Goal: Information Seeking & Learning: Learn about a topic

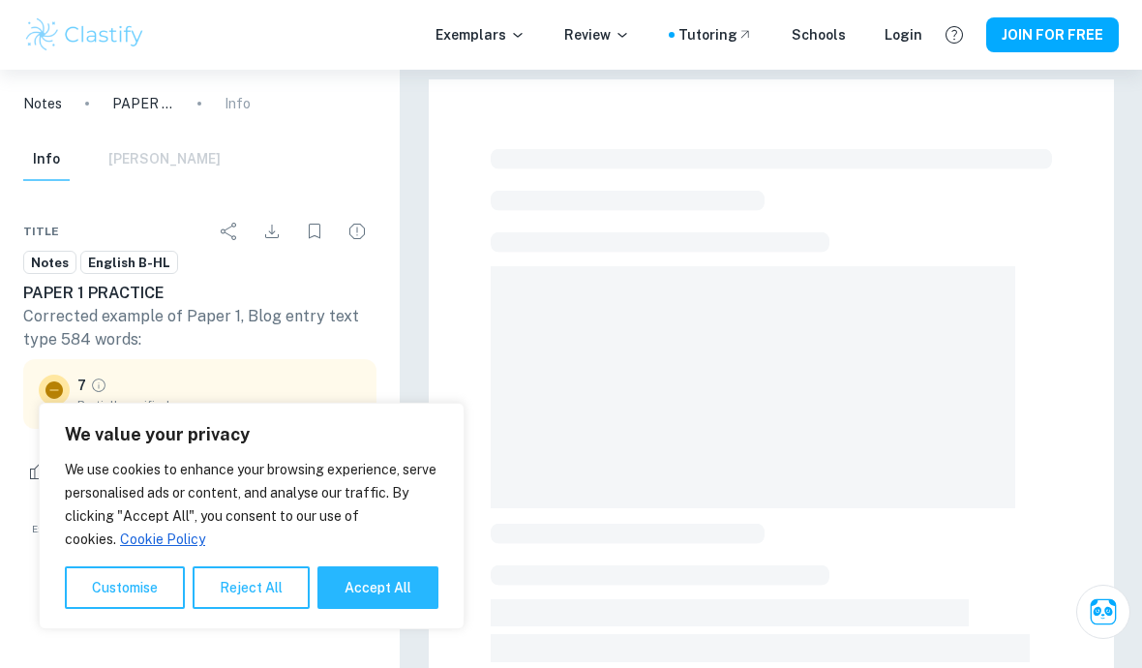
click at [401, 601] on button "Accept All" at bounding box center [378, 587] width 121 height 43
checkbox input "true"
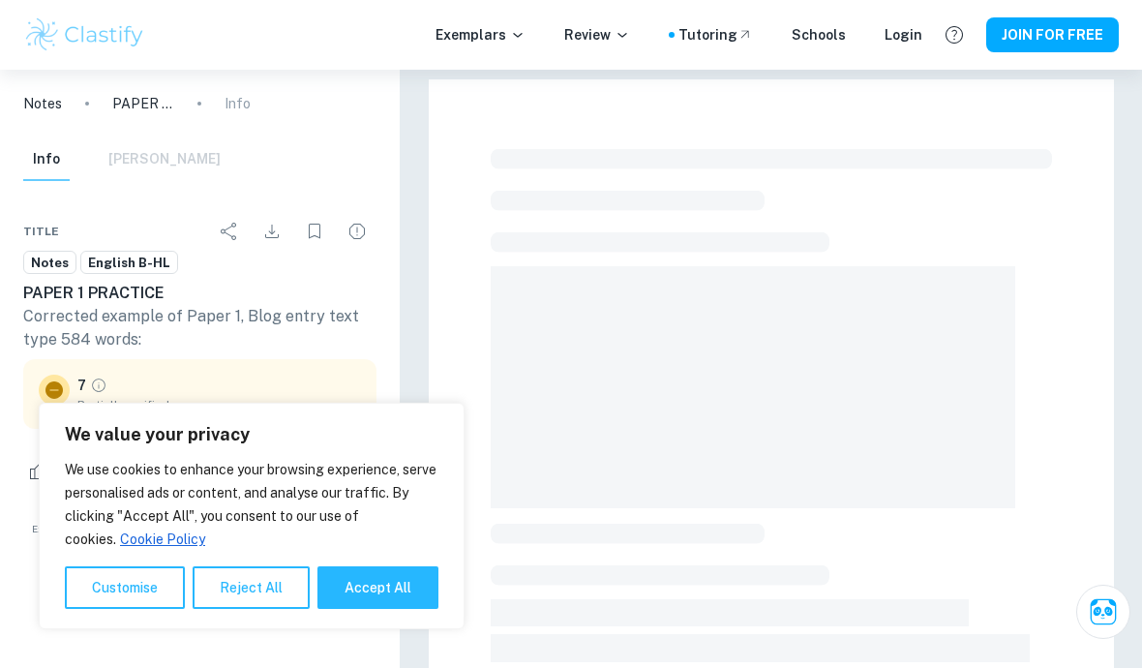
checkbox input "true"
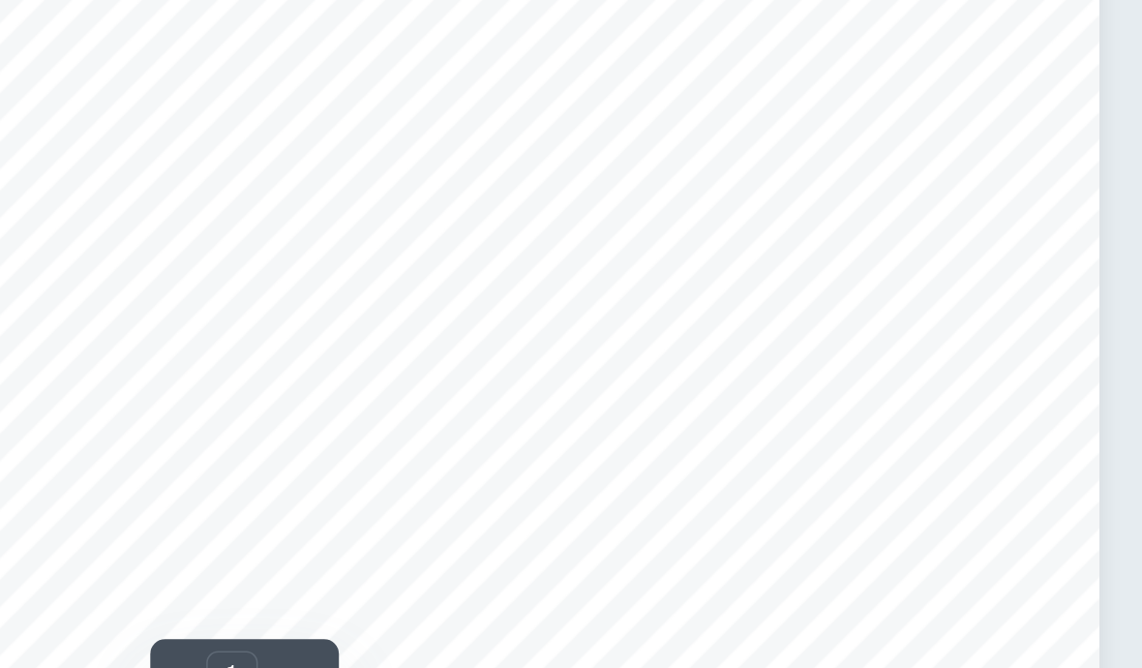
scroll to position [156, 0]
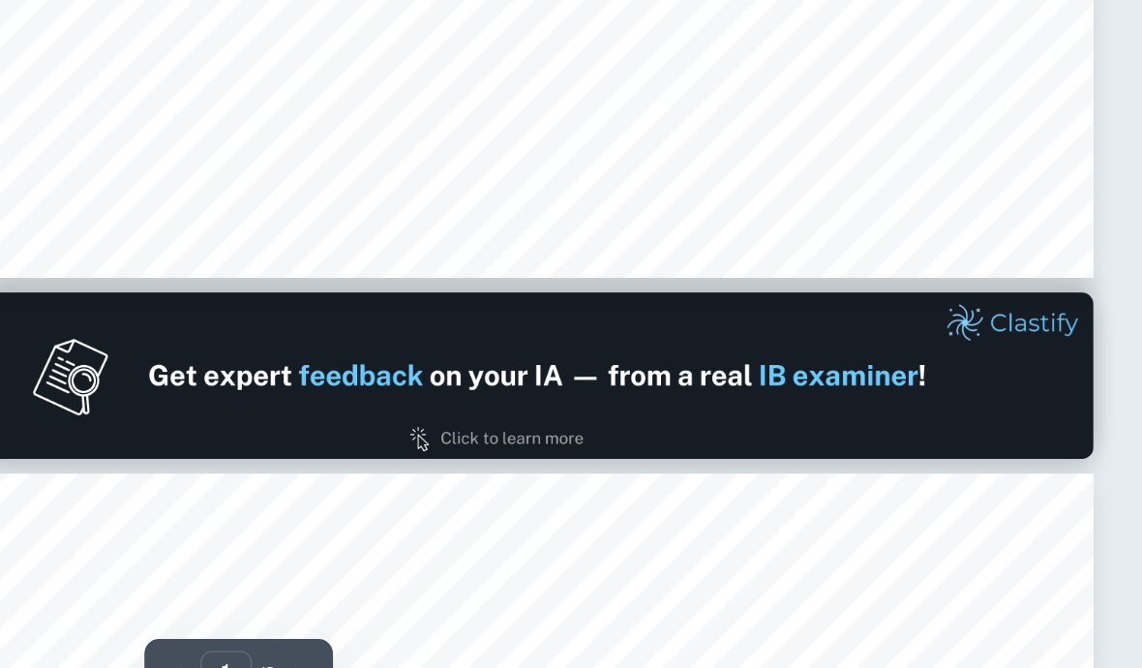
type input "2"
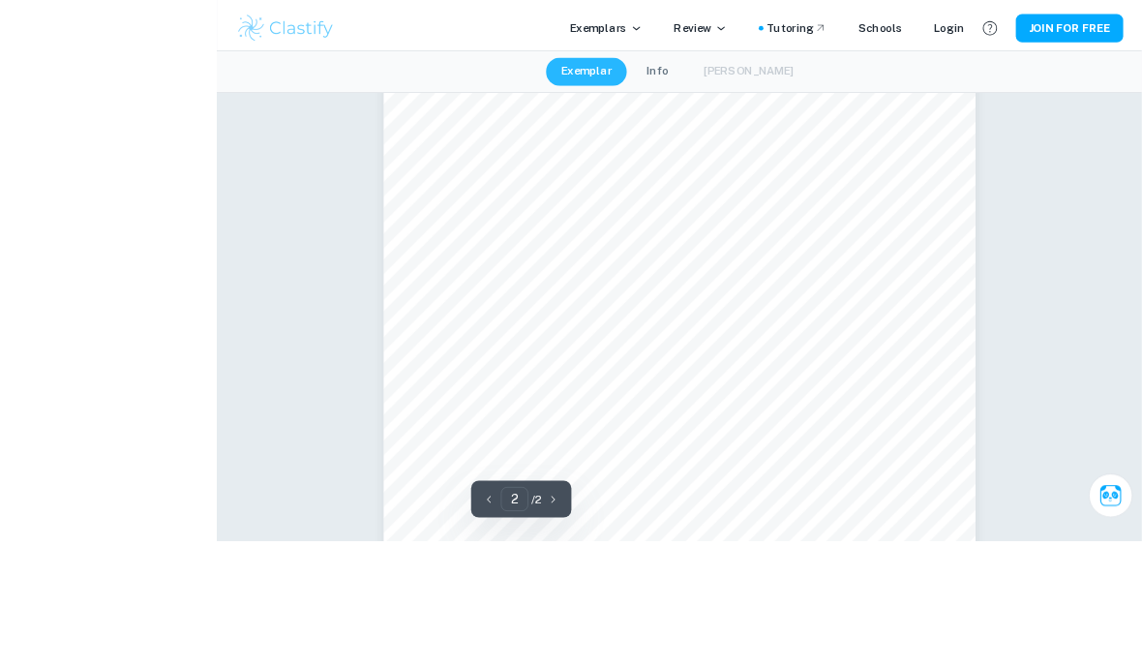
scroll to position [1269, 0]
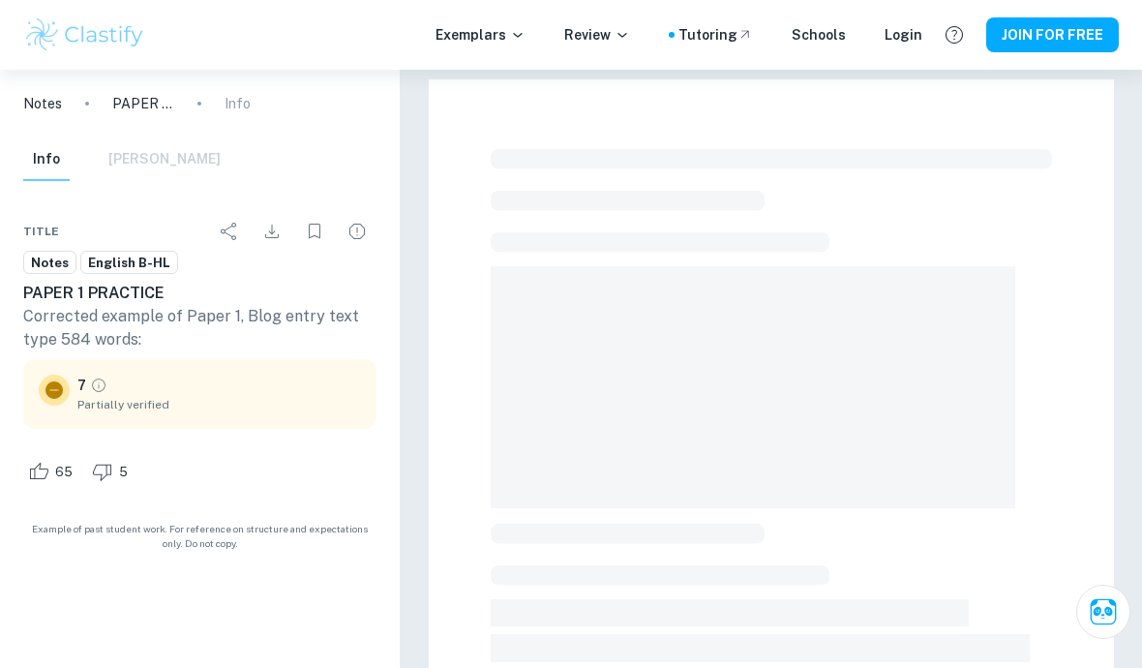
click at [128, 265] on span "English B-HL" at bounding box center [129, 263] width 96 height 19
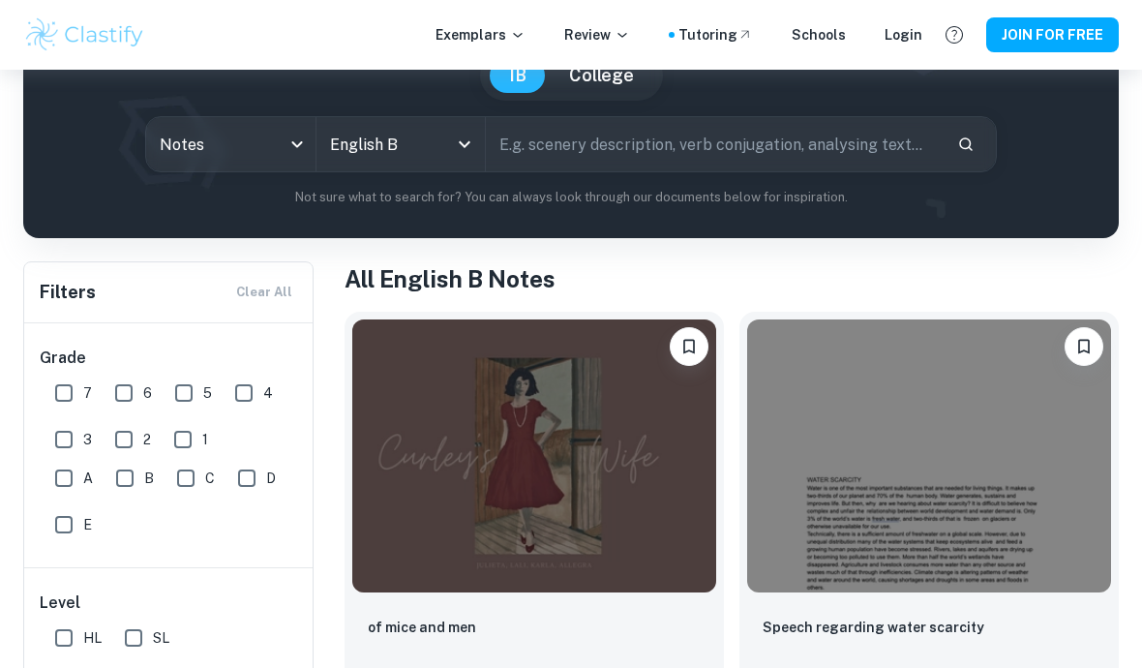
scroll to position [196, 0]
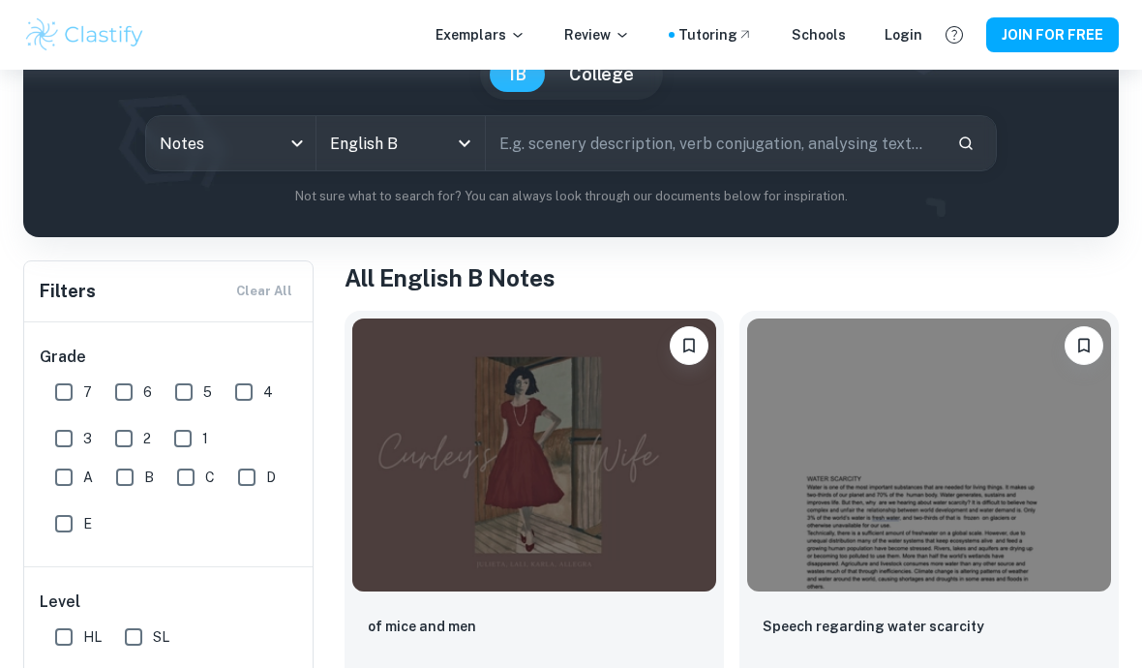
click at [444, 149] on div at bounding box center [451, 143] width 50 height 27
click at [454, 144] on icon "Open" at bounding box center [464, 143] width 23 height 23
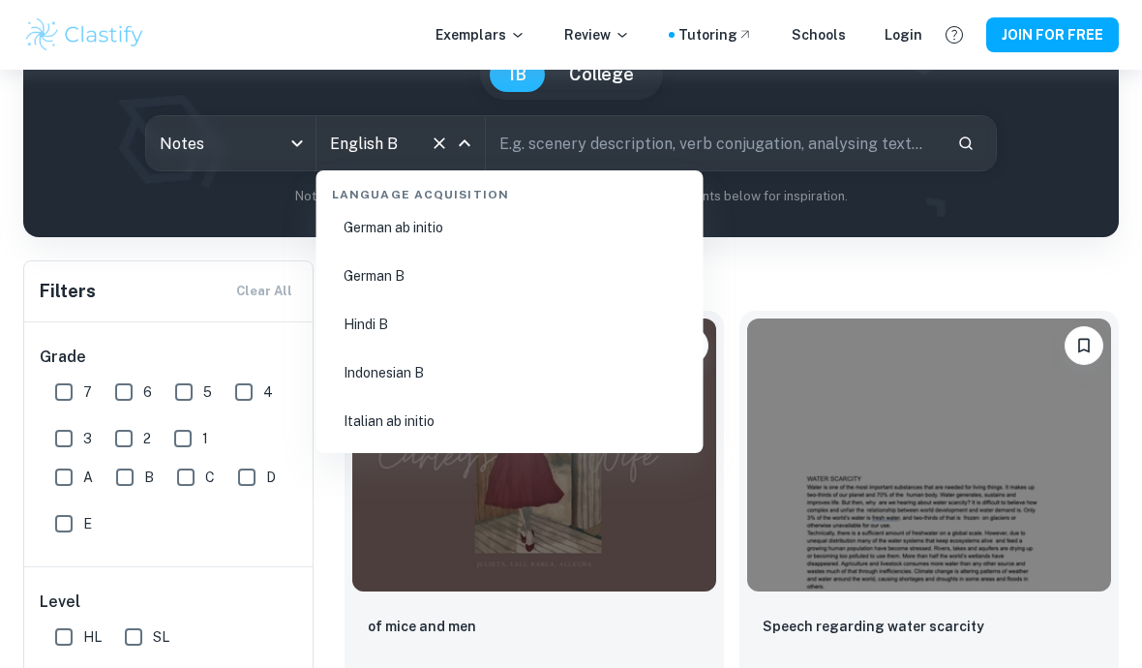
scroll to position [1916, 0]
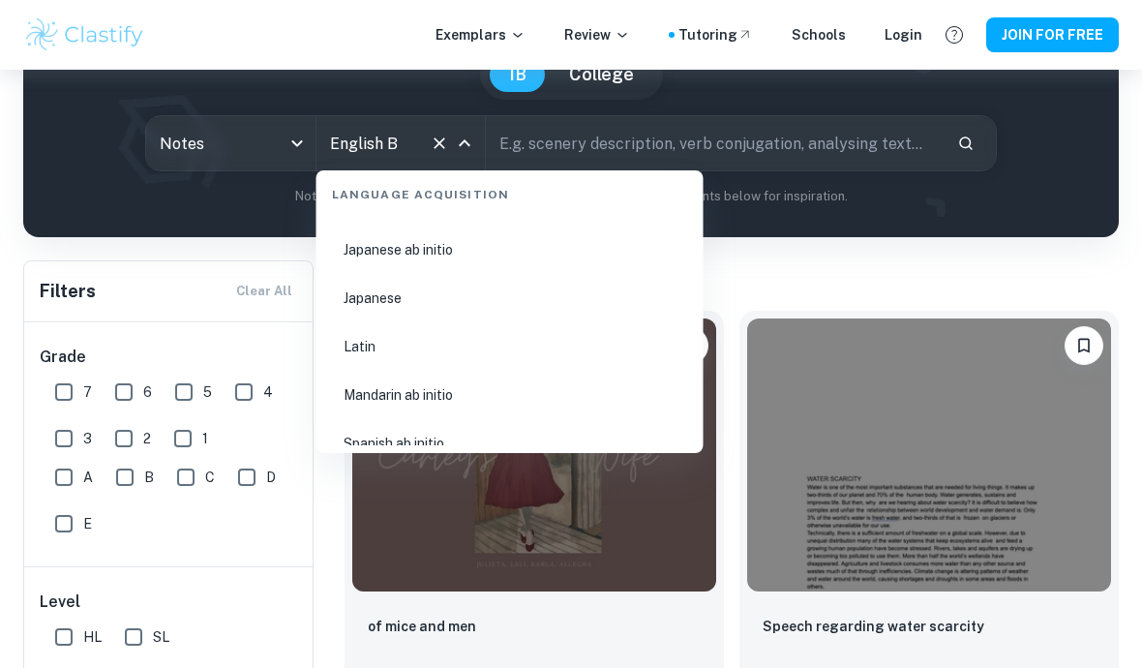
click at [749, 132] on input "text" at bounding box center [714, 143] width 456 height 54
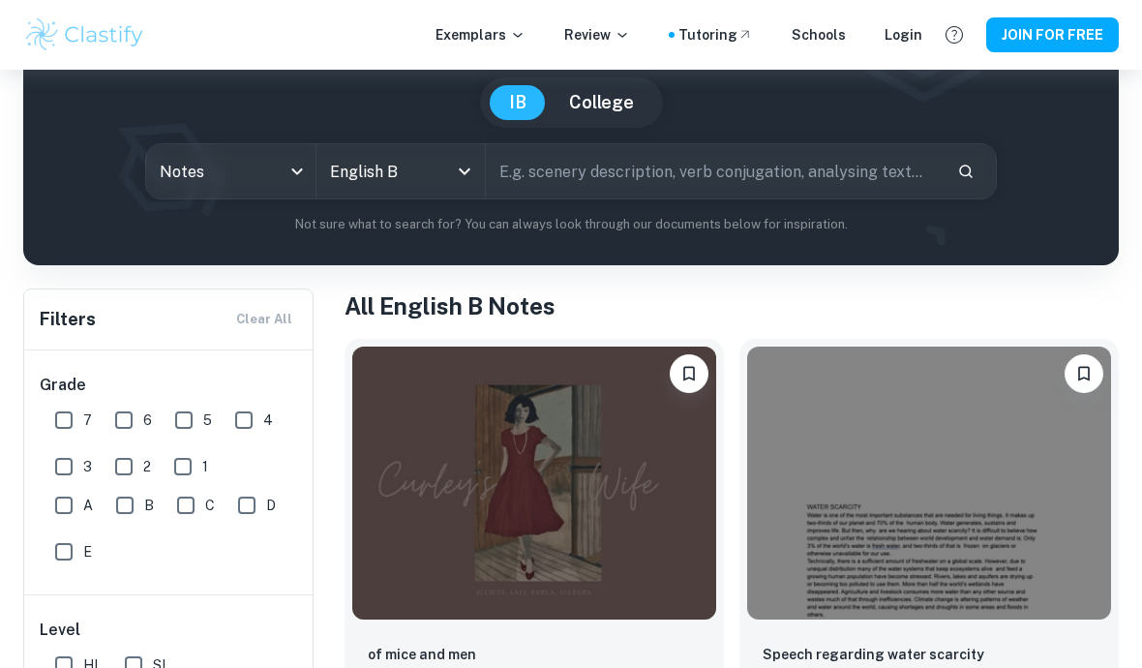
scroll to position [0, 0]
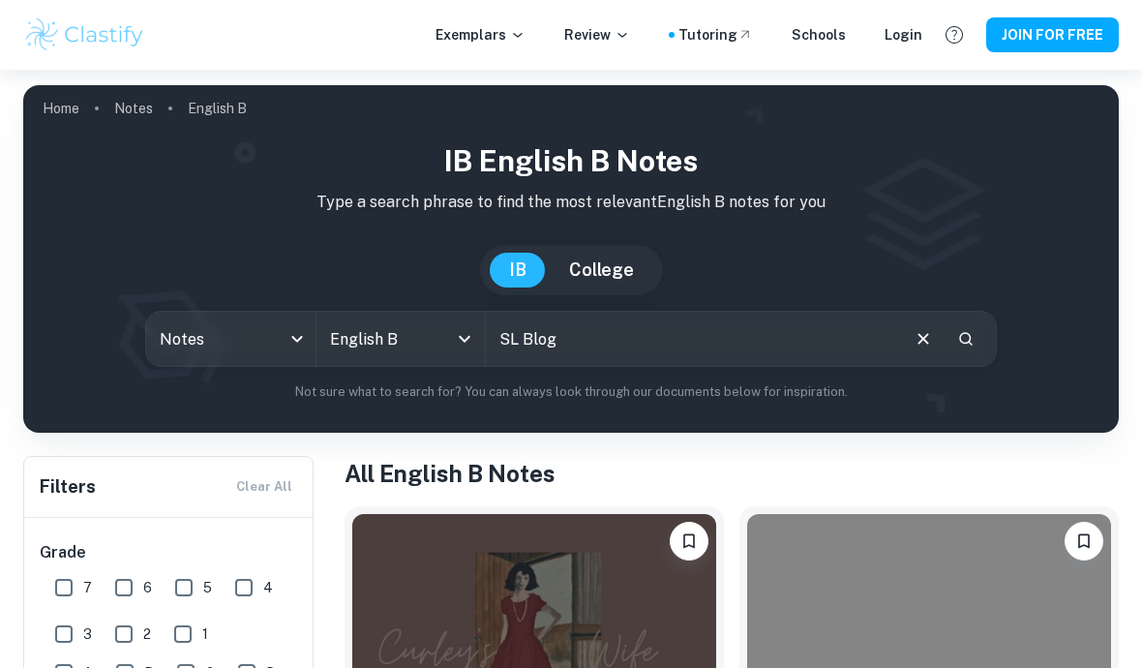
type input "SL Blog"
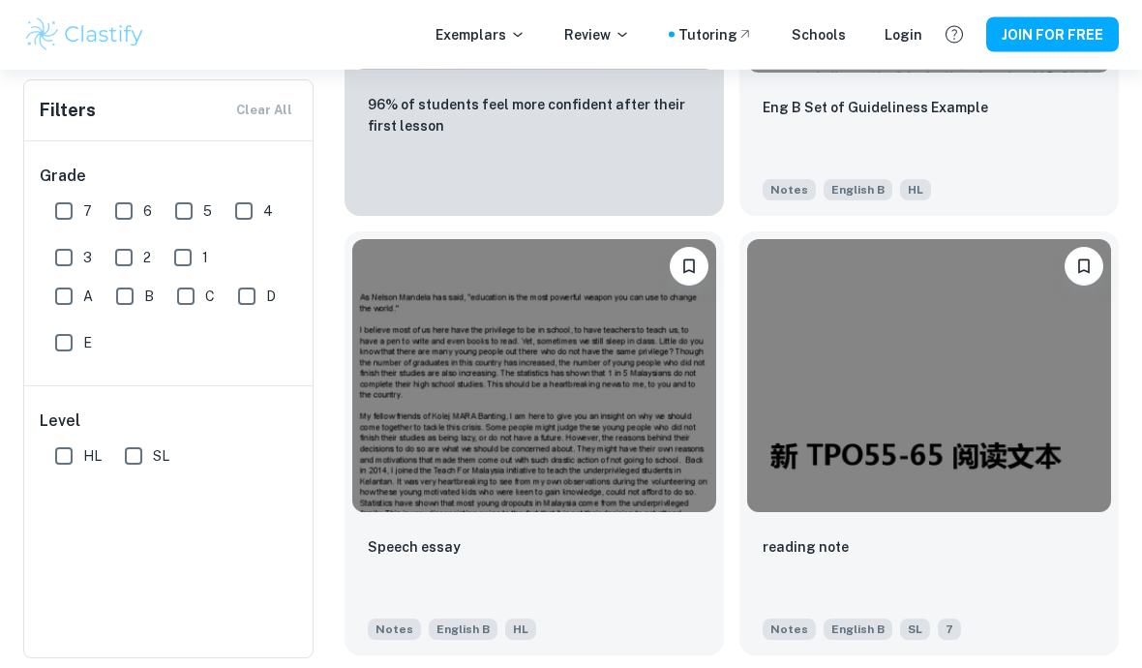
scroll to position [2406, 0]
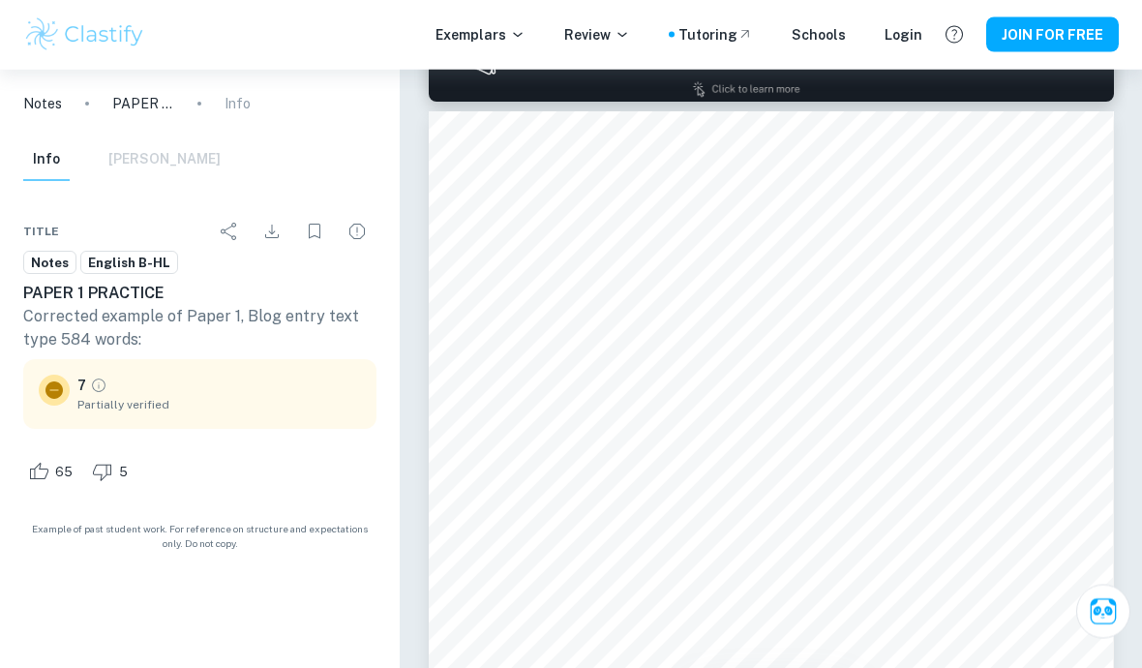
scroll to position [1069, 0]
type input "1"
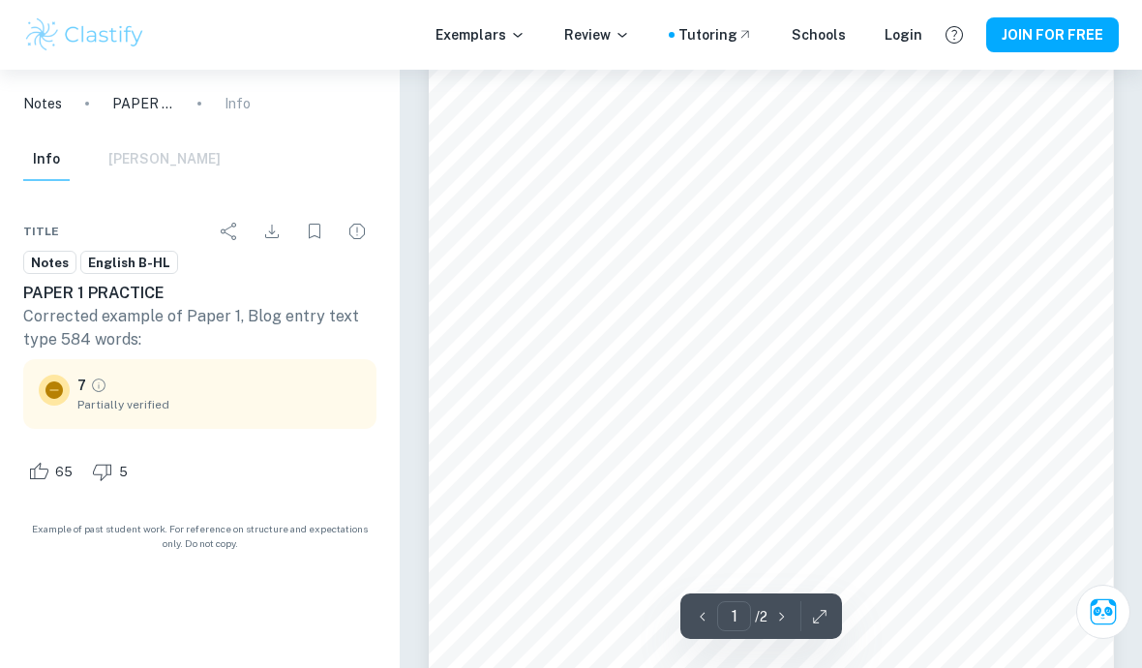
scroll to position [0, 0]
